Goal: Information Seeking & Learning: Find specific fact

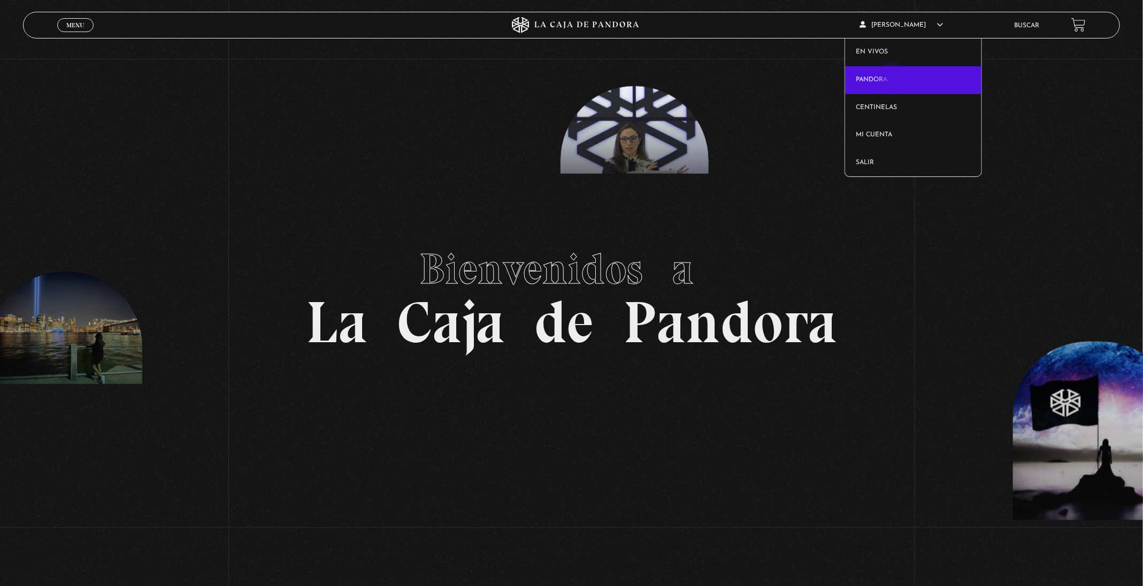
click at [893, 79] on link "Pandora" at bounding box center [913, 80] width 136 height 28
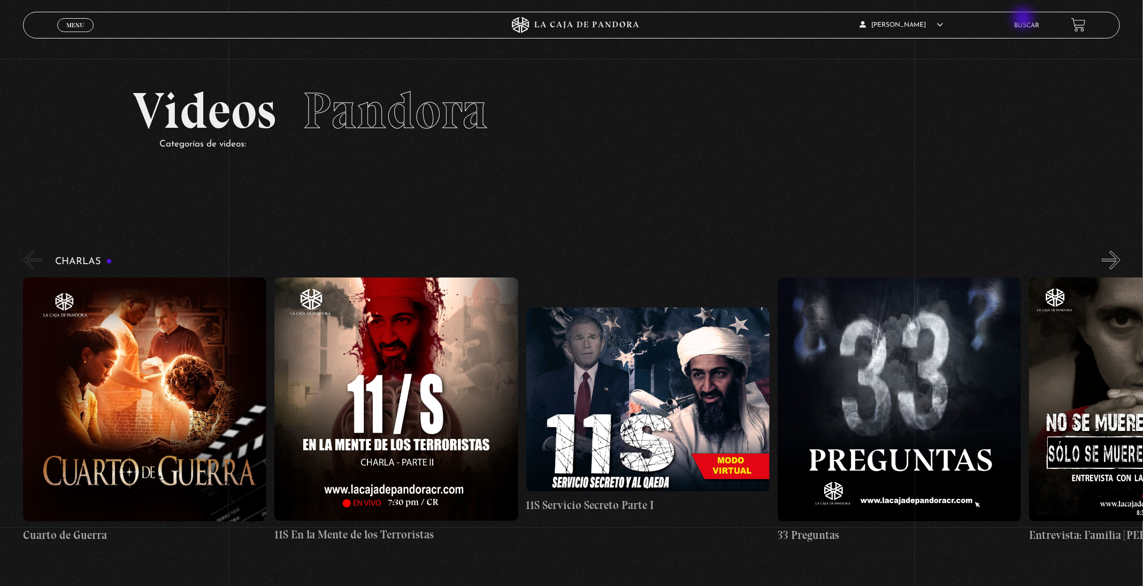
click at [1024, 19] on div "Johanna Mendez En vivos Pandora Centinelas Mi cuenta Salir Buscar" at bounding box center [914, 24] width 343 height 25
click at [1039, 30] on li "Buscar" at bounding box center [1026, 25] width 25 height 17
click at [1039, 23] on link "Buscar" at bounding box center [1026, 25] width 25 height 6
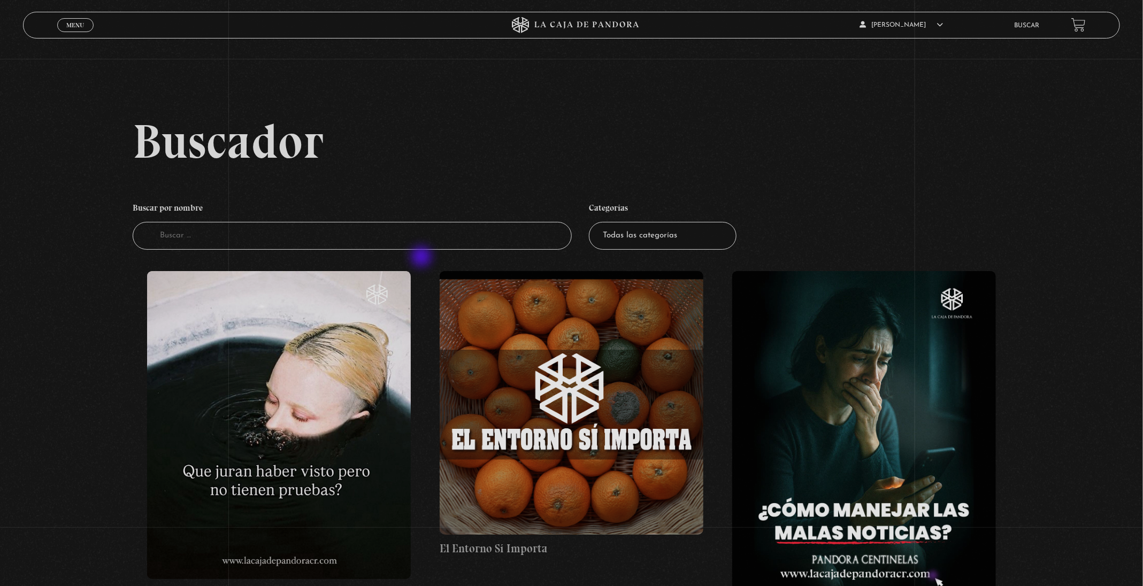
click at [375, 242] on input "Buscador" at bounding box center [352, 236] width 439 height 28
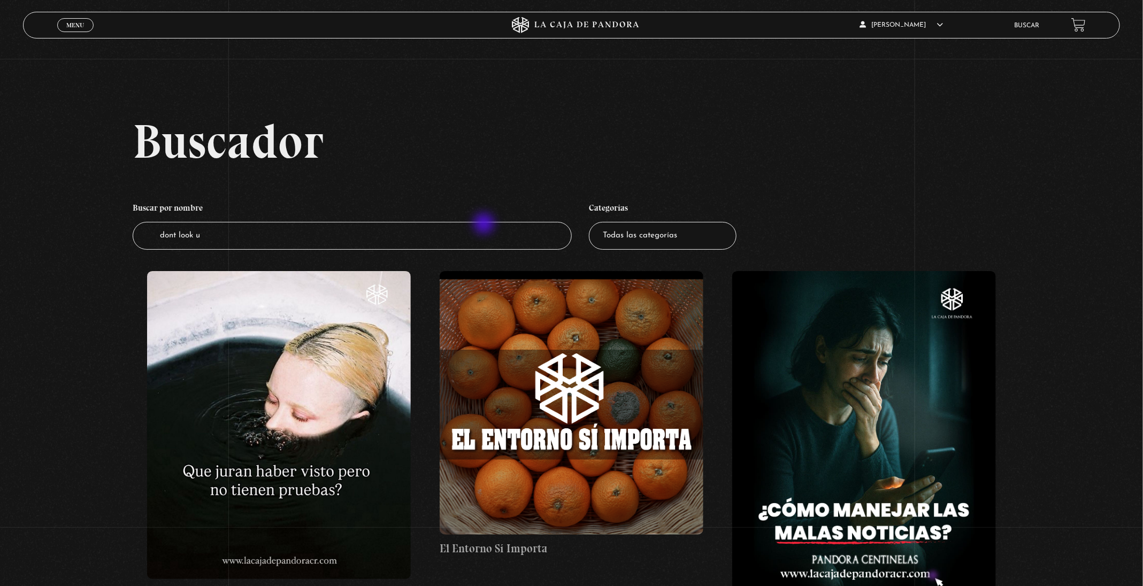
type input "dont look up"
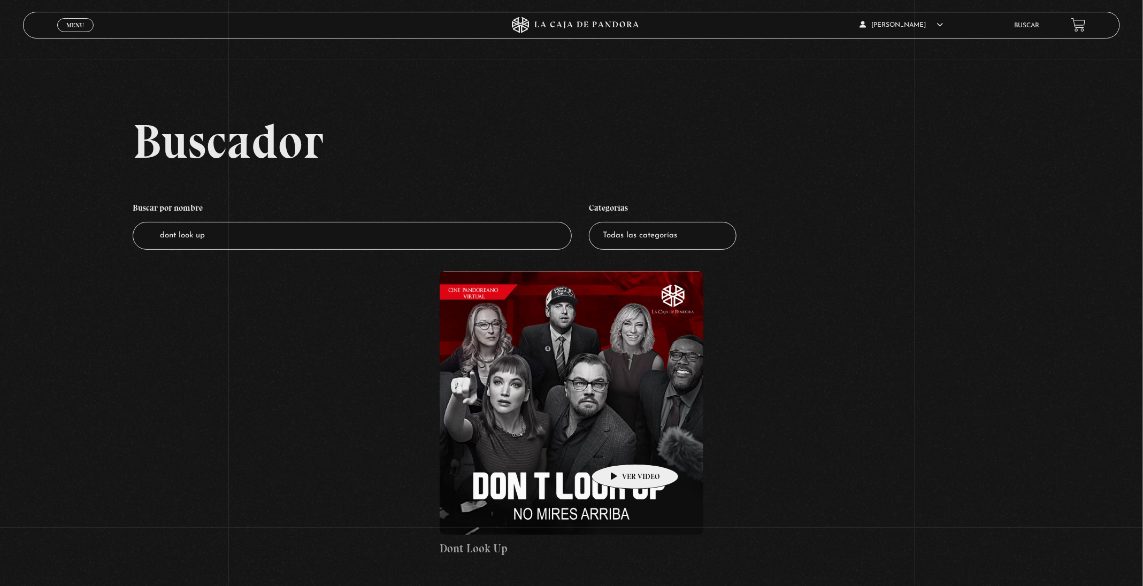
click at [618, 448] on figure at bounding box center [571, 402] width 263 height 263
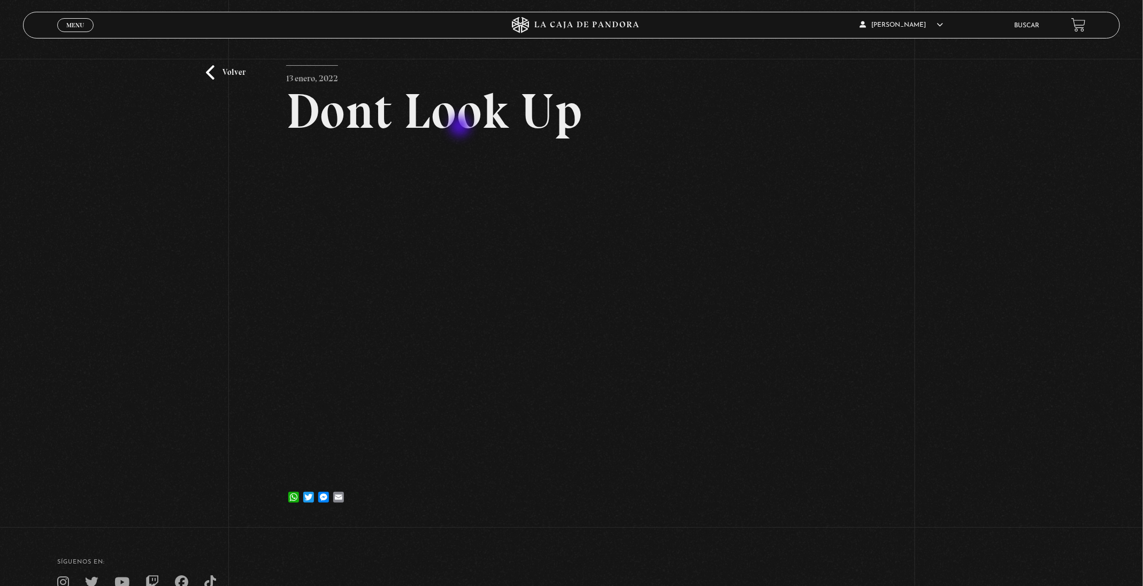
scroll to position [80, 0]
